Goal: Find specific page/section: Find specific page/section

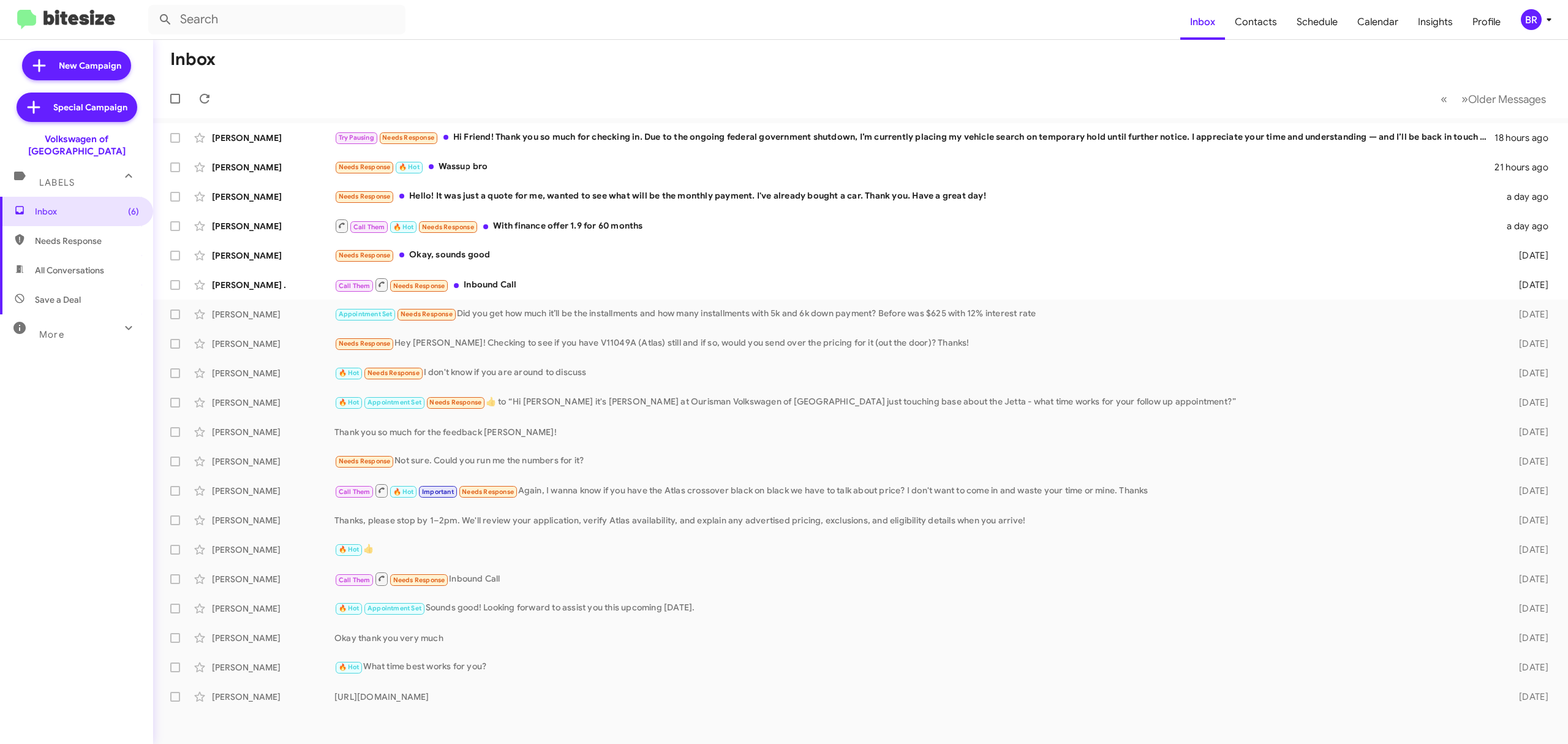
click at [78, 318] on div "More" at bounding box center [64, 329] width 109 height 23
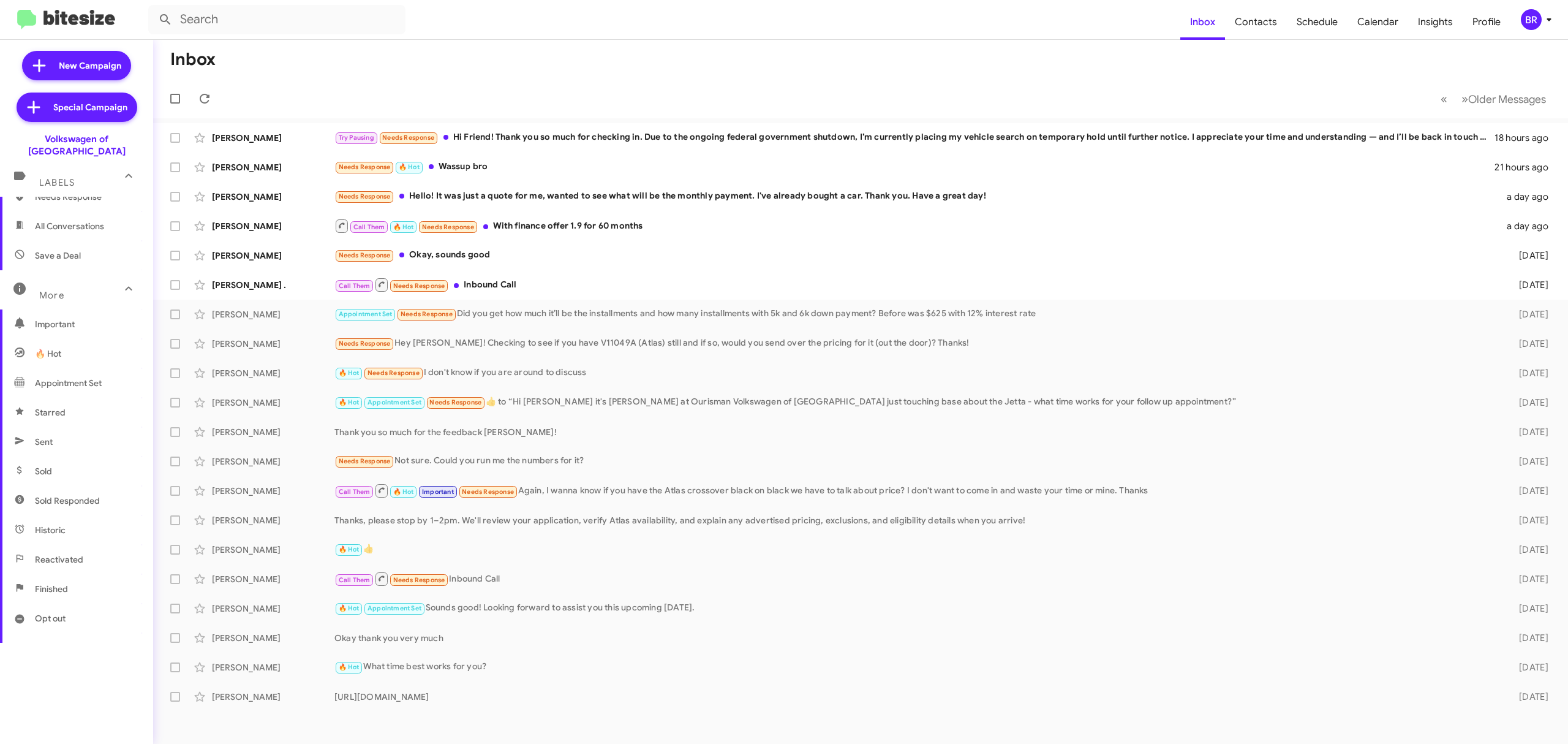
scroll to position [68, 0]
click at [68, 580] on span "Opt out" at bounding box center [77, 595] width 153 height 29
type input "in:opt-out"
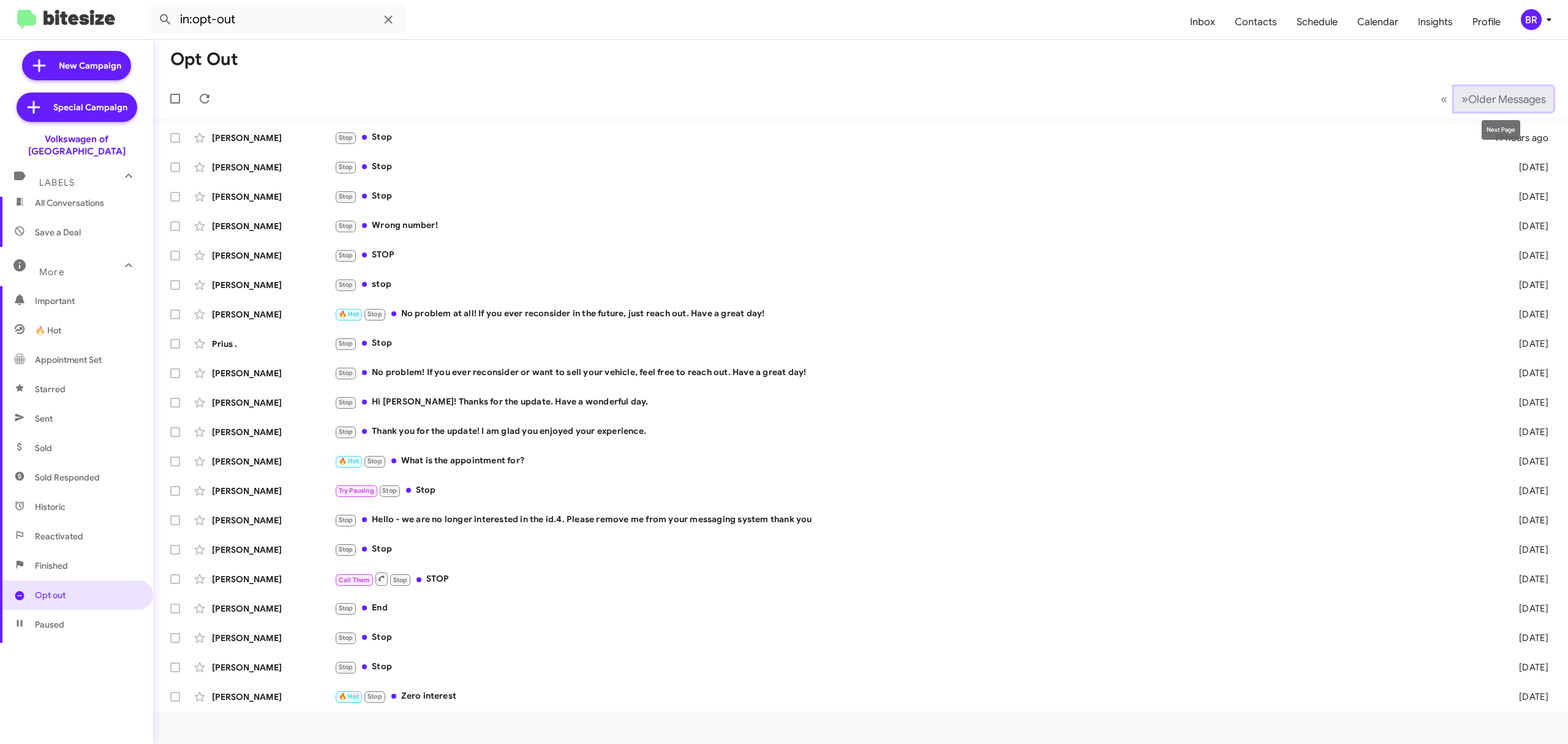
click at [1481, 102] on span "Older Messages" at bounding box center [1506, 99] width 78 height 14
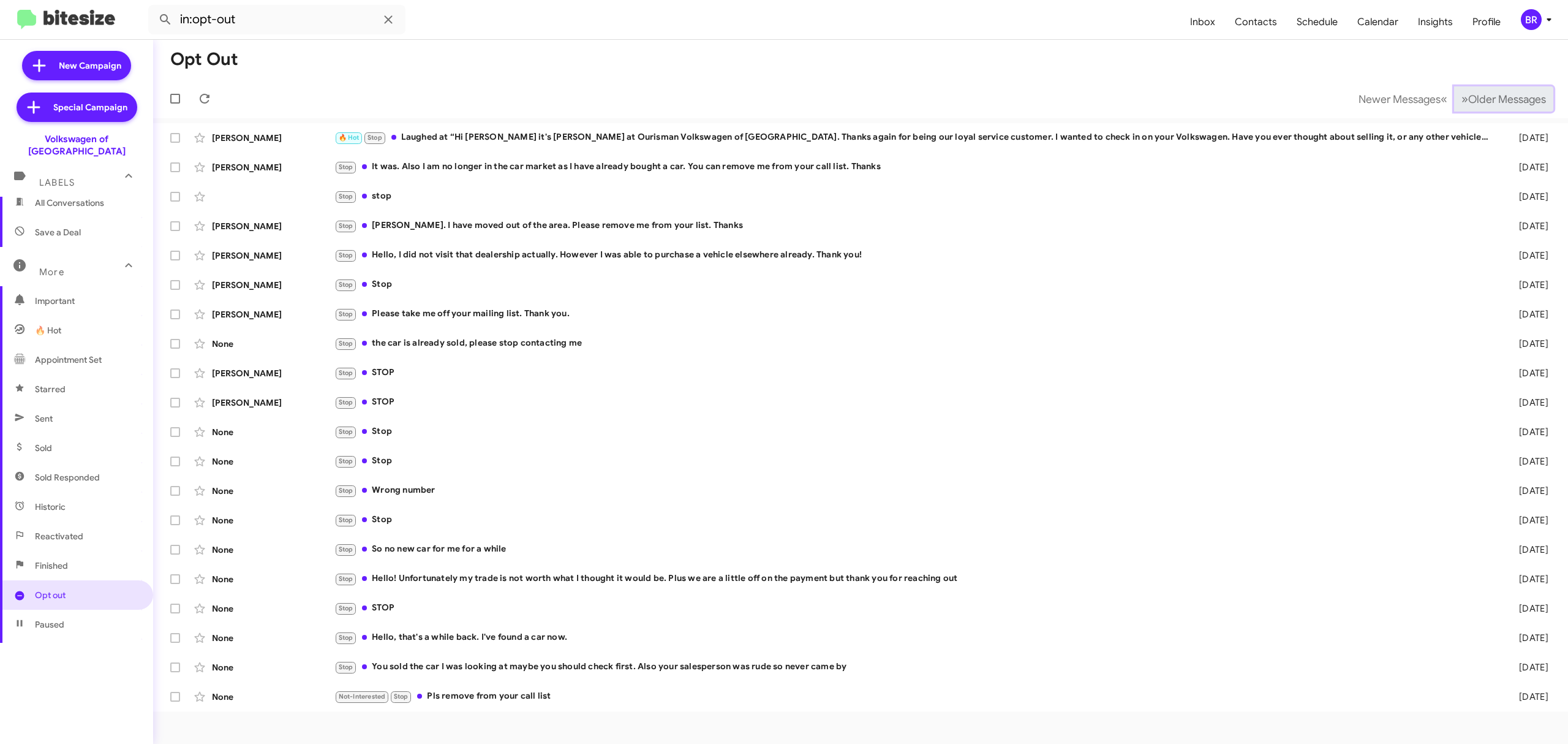
click at [1476, 101] on span "Older Messages" at bounding box center [1506, 99] width 78 height 14
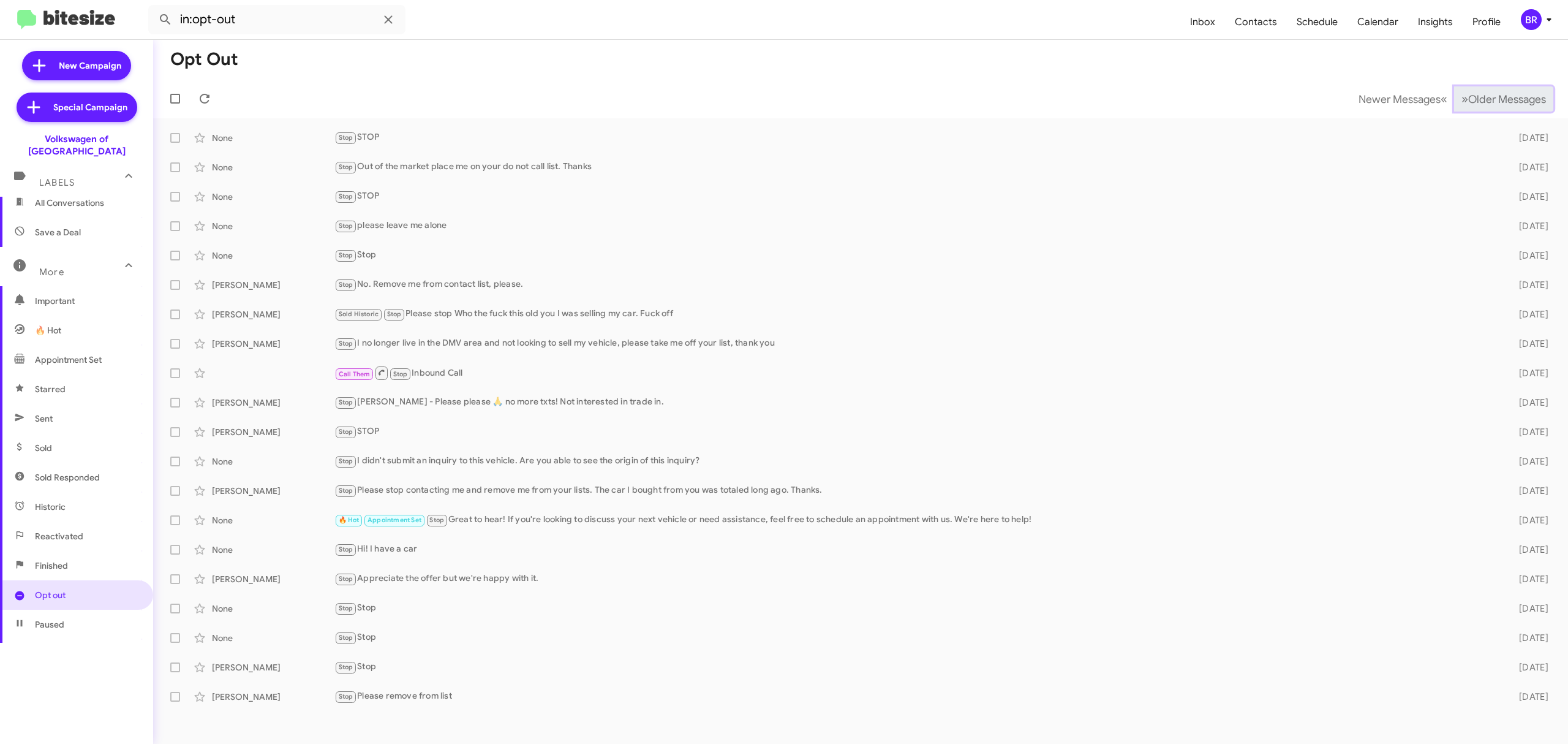
click at [1475, 101] on span "Older Messages" at bounding box center [1506, 99] width 78 height 14
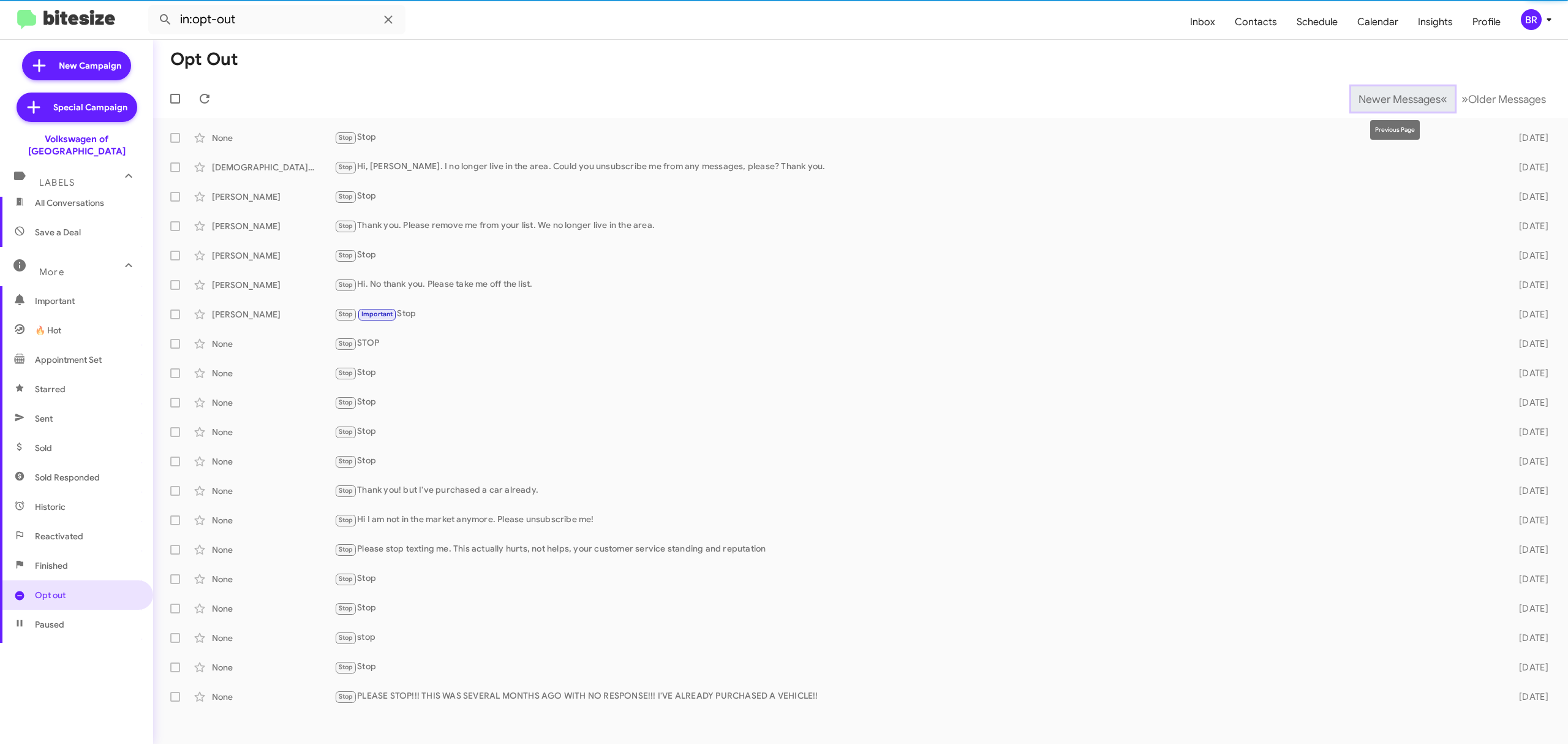
click at [1385, 101] on span "Newer Messages" at bounding box center [1400, 99] width 82 height 14
